Goal: Navigation & Orientation: Find specific page/section

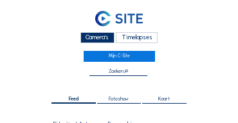
scroll to position [116, 0]
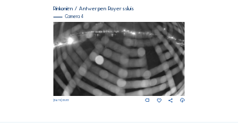
scroll to position [543, 0]
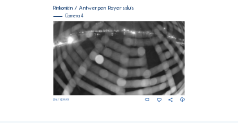
click at [102, 50] on img at bounding box center [119, 58] width 132 height 74
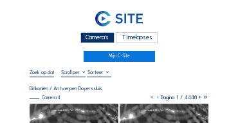
click at [95, 33] on div "Camera's" at bounding box center [97, 37] width 34 height 11
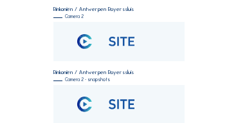
scroll to position [116, 0]
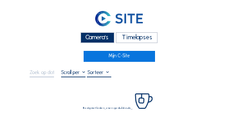
click at [104, 37] on div "Camera's" at bounding box center [97, 37] width 34 height 11
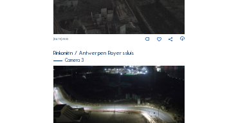
scroll to position [422, 0]
